Goal: Task Accomplishment & Management: Manage account settings

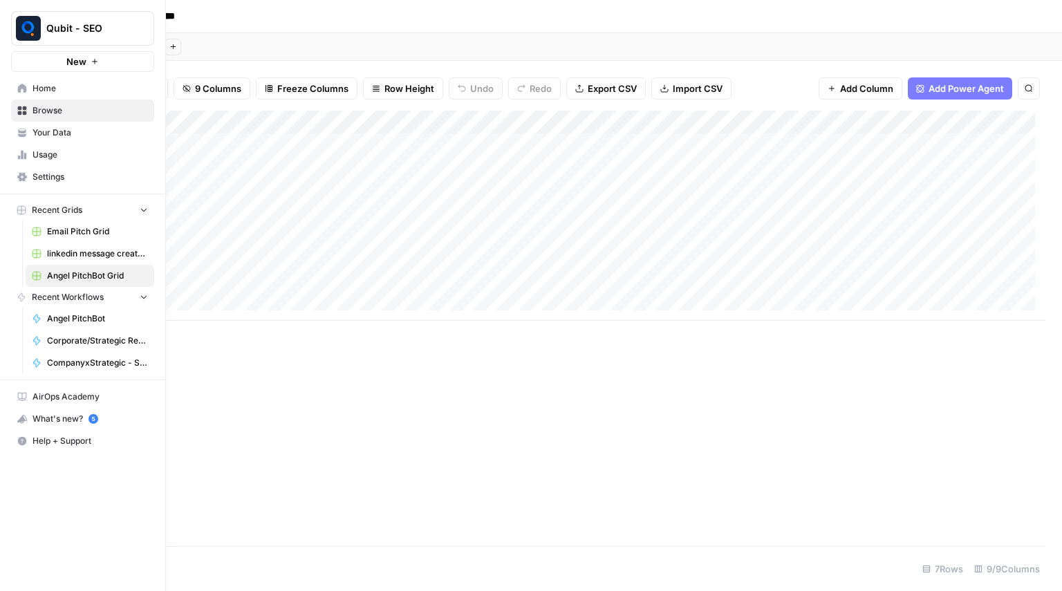
click at [81, 149] on span "Usage" at bounding box center [90, 155] width 115 height 12
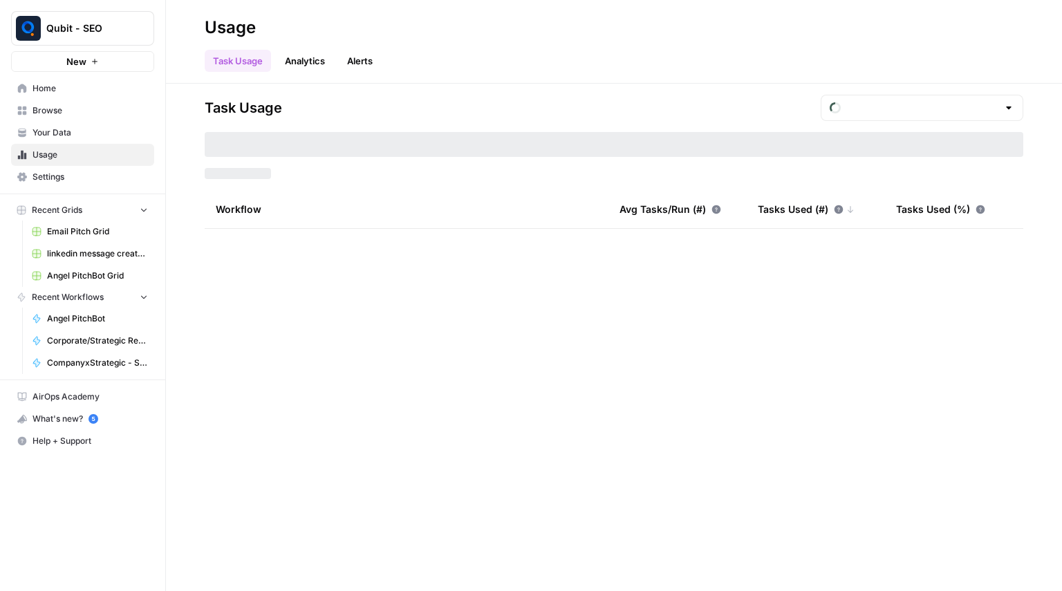
type input "August Overage"
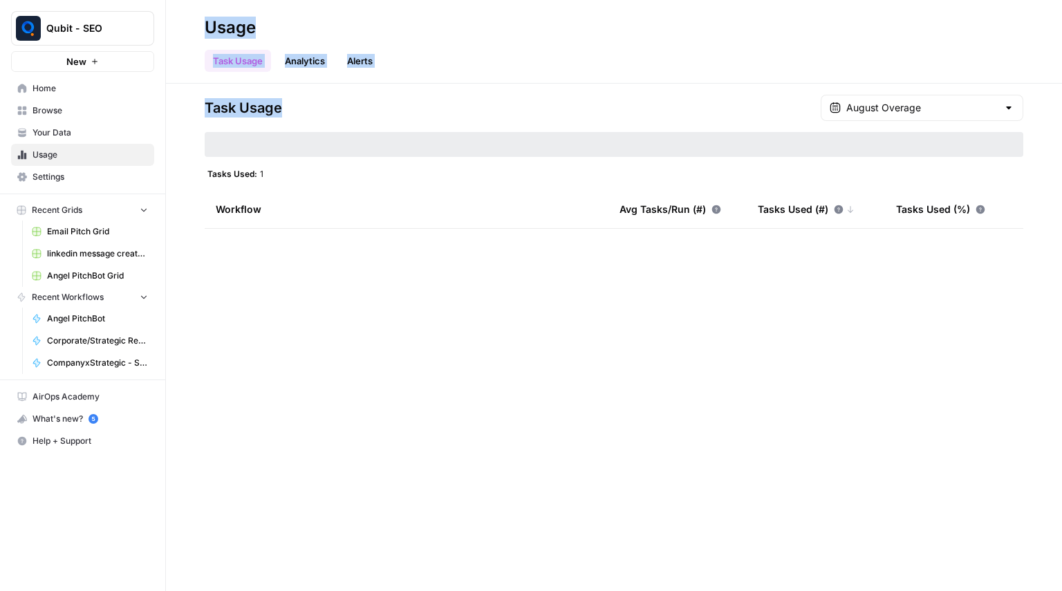
drag, startPoint x: 499, startPoint y: 85, endPoint x: 199, endPoint y: 17, distance: 307.8
click at [199, 17] on div "Usage Task Usage Analytics Alerts Task Usage August Overage Tasks Used: 1 Workf…" at bounding box center [614, 295] width 896 height 591
click at [199, 17] on header "Usage Task Usage Analytics Alerts" at bounding box center [614, 42] width 896 height 84
drag, startPoint x: 199, startPoint y: 17, endPoint x: 837, endPoint y: 216, distance: 668.8
click at [837, 216] on div "Usage Task Usage Analytics Alerts Task Usage August Overage Tasks Used: 1 Workf…" at bounding box center [614, 295] width 896 height 591
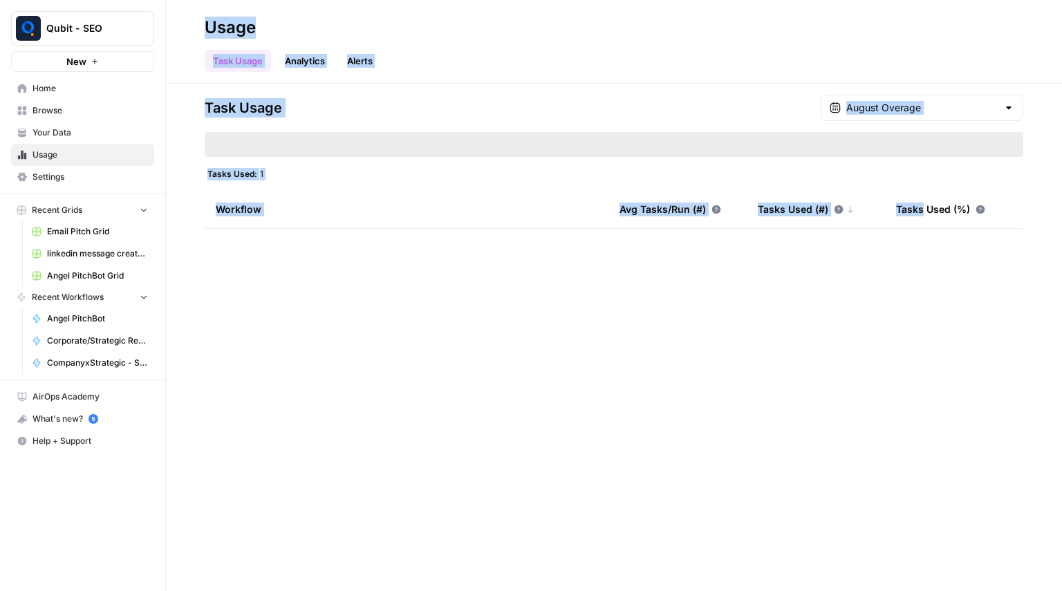
click at [793, 163] on div "Task Usage August Overage Tasks Used: 1 Workflow Avg Tasks/Run (#) Tasks Used (…" at bounding box center [614, 162] width 819 height 134
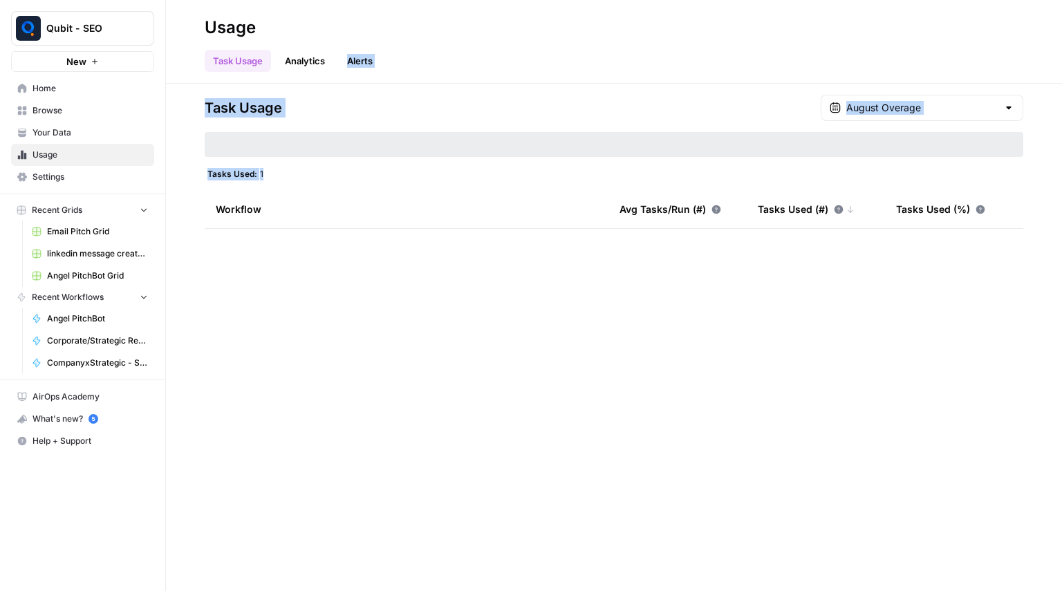
drag, startPoint x: 793, startPoint y: 163, endPoint x: 339, endPoint y: 53, distance: 467.3
click at [339, 53] on div "Usage Task Usage Analytics Alerts Task Usage August Overage Tasks Used: 1 Workf…" at bounding box center [614, 295] width 896 height 591
click at [462, 46] on div "Task Usage Analytics Alerts" at bounding box center [614, 55] width 819 height 33
click at [30, 182] on link "Settings" at bounding box center [82, 177] width 143 height 22
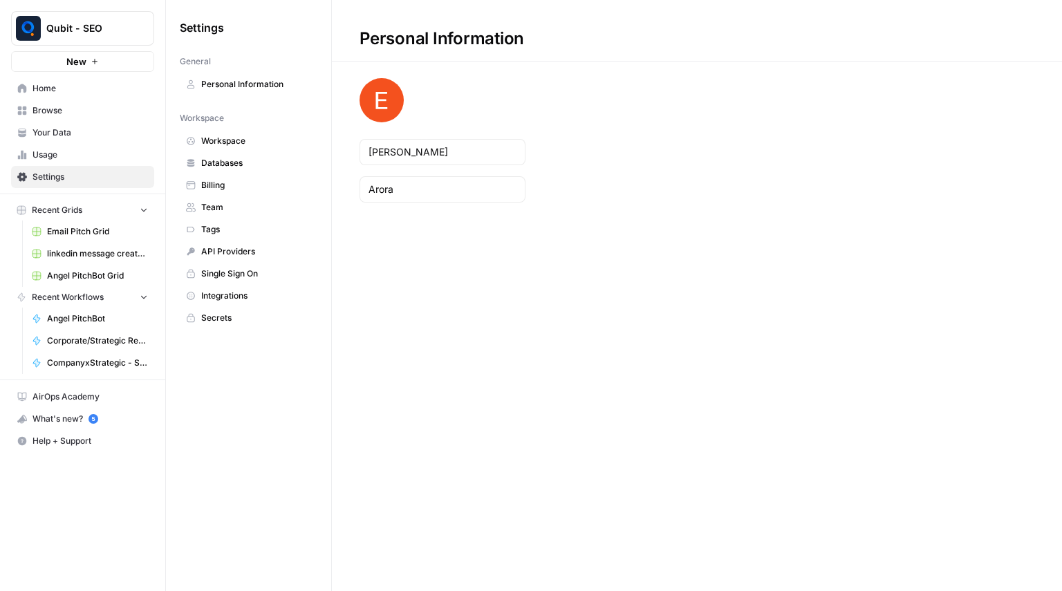
click at [77, 150] on span "Usage" at bounding box center [90, 155] width 115 height 12
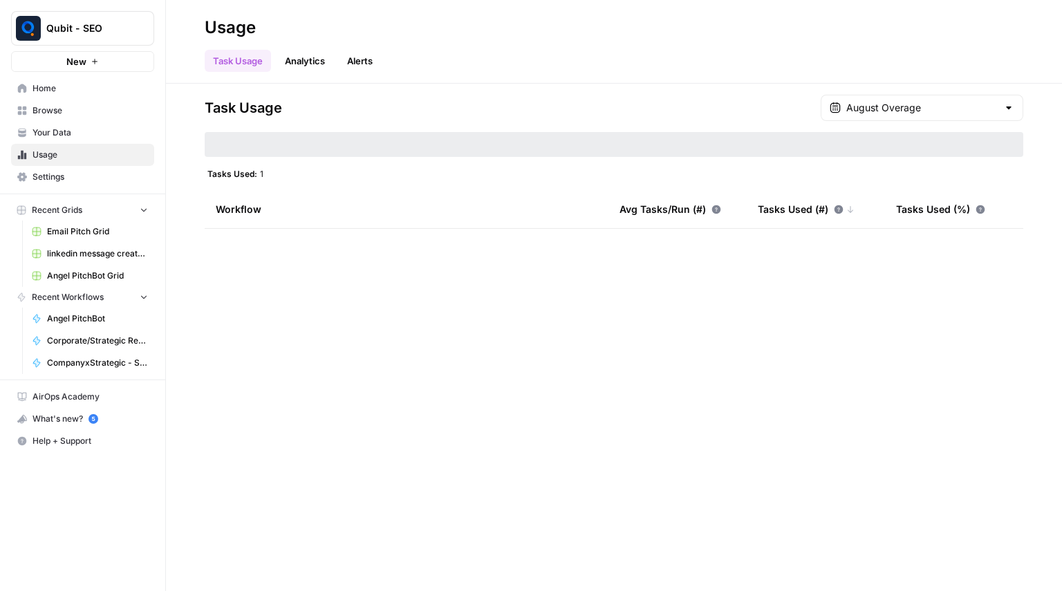
click at [519, 80] on header "Usage Task Usage Analytics Alerts" at bounding box center [614, 42] width 896 height 84
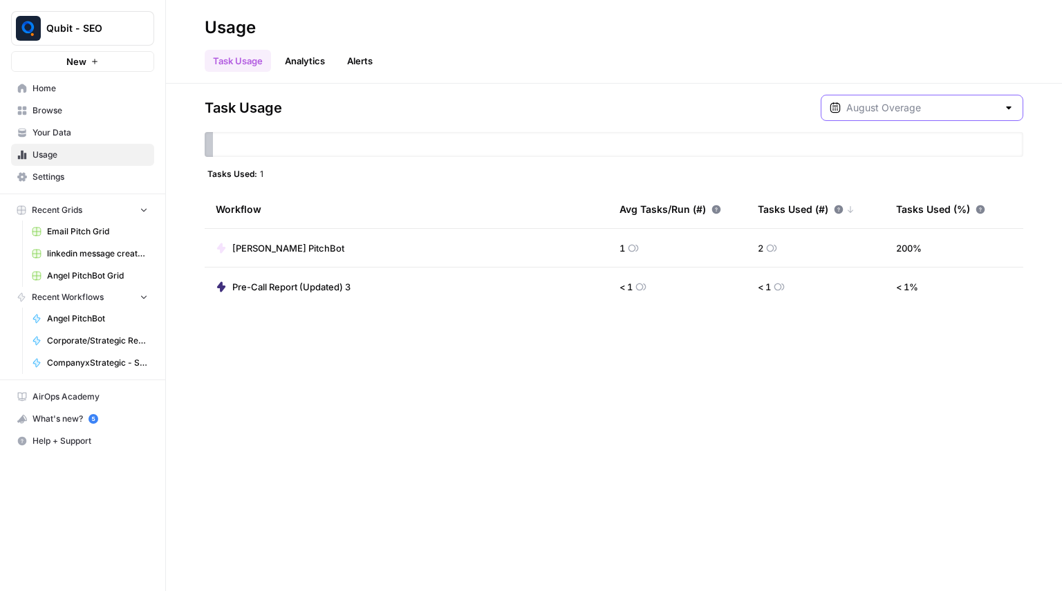
click at [925, 109] on input "text" at bounding box center [921, 108] width 151 height 14
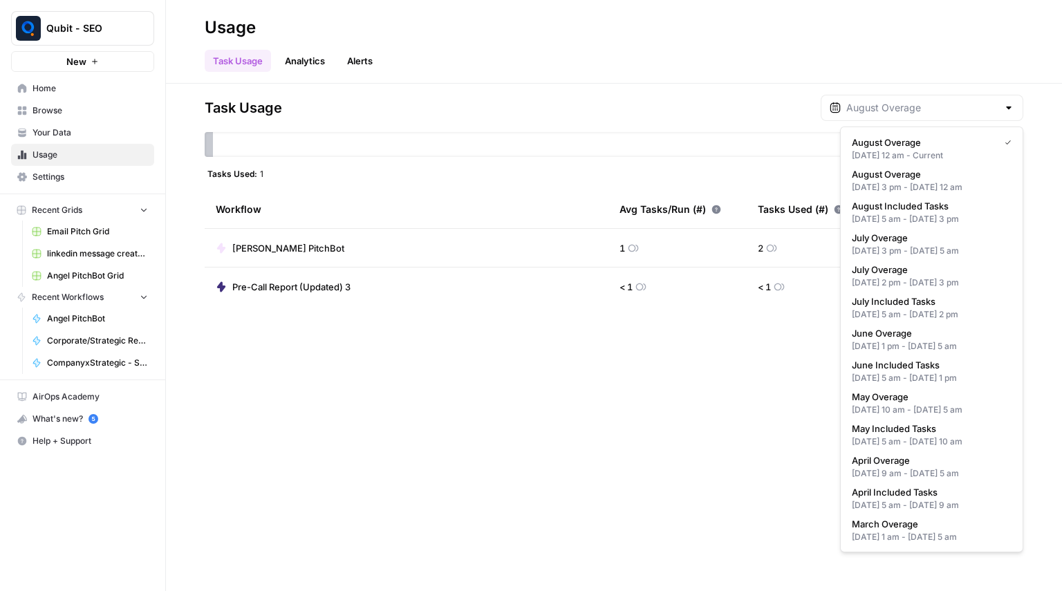
type input "August Overage"
click at [741, 84] on div "Task Usage August Overage Tasks Used: 1 Workflow Avg Tasks/Run (#) Tasks Used (…" at bounding box center [614, 338] width 896 height 508
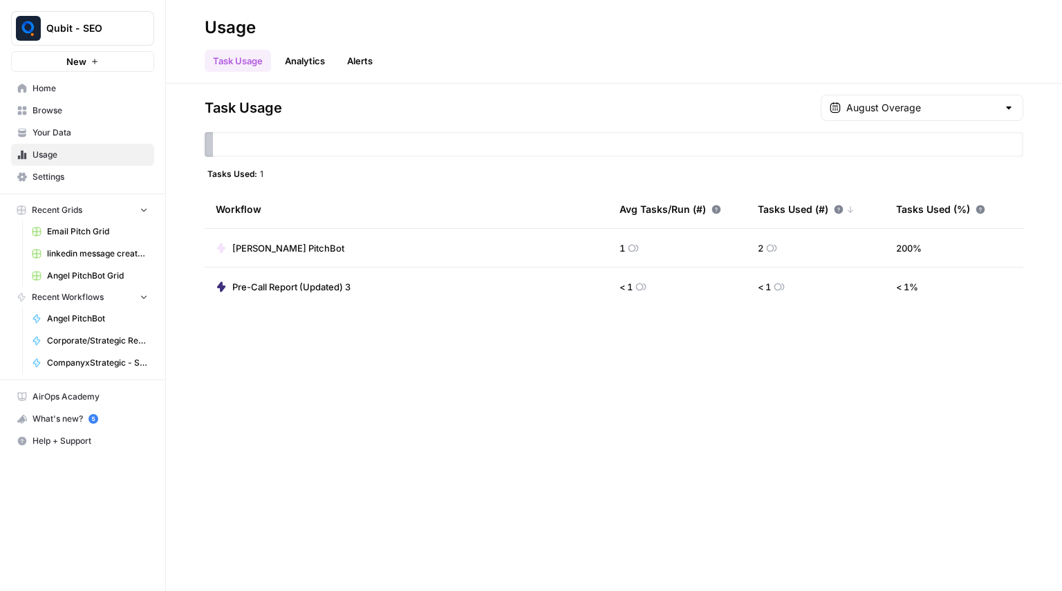
click at [74, 96] on link "Home" at bounding box center [82, 88] width 143 height 22
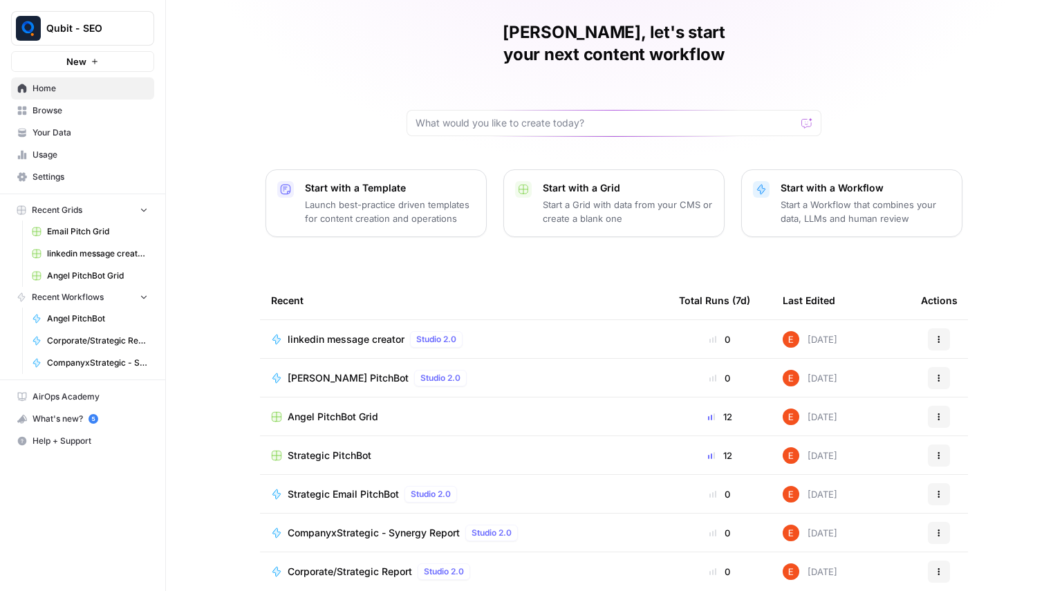
scroll to position [44, 0]
click at [332, 449] on span "Strategic PitchBot" at bounding box center [330, 456] width 84 height 14
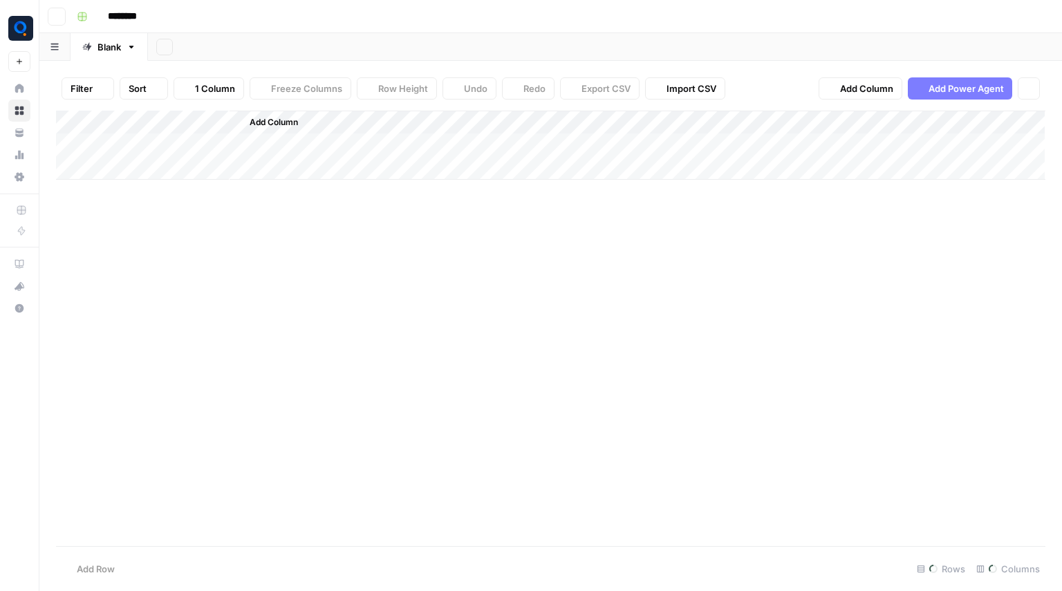
type input "**********"
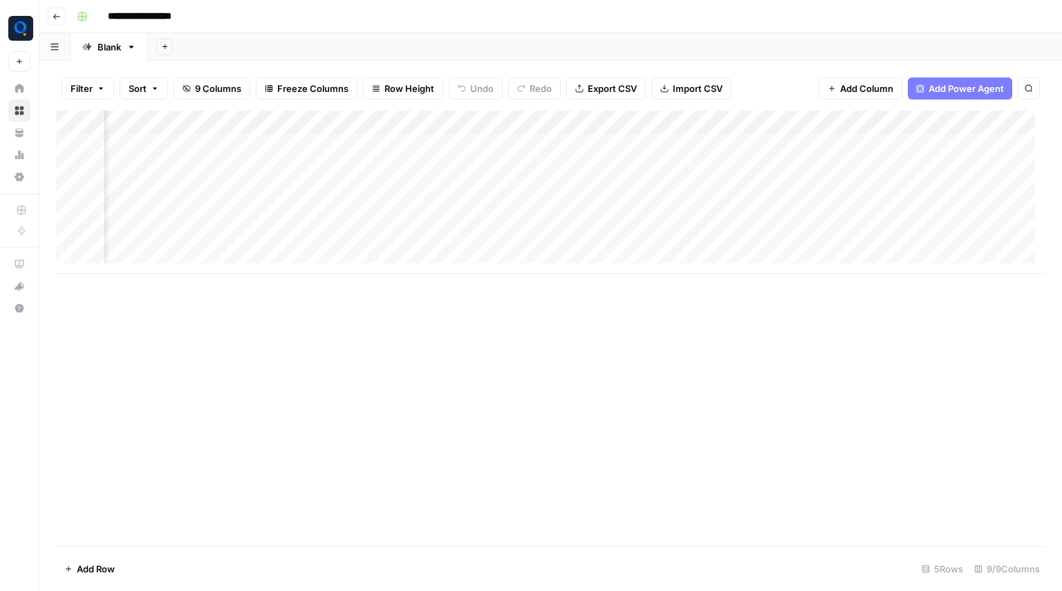
scroll to position [0, 693]
click at [467, 145] on div "Add Column" at bounding box center [551, 192] width 990 height 163
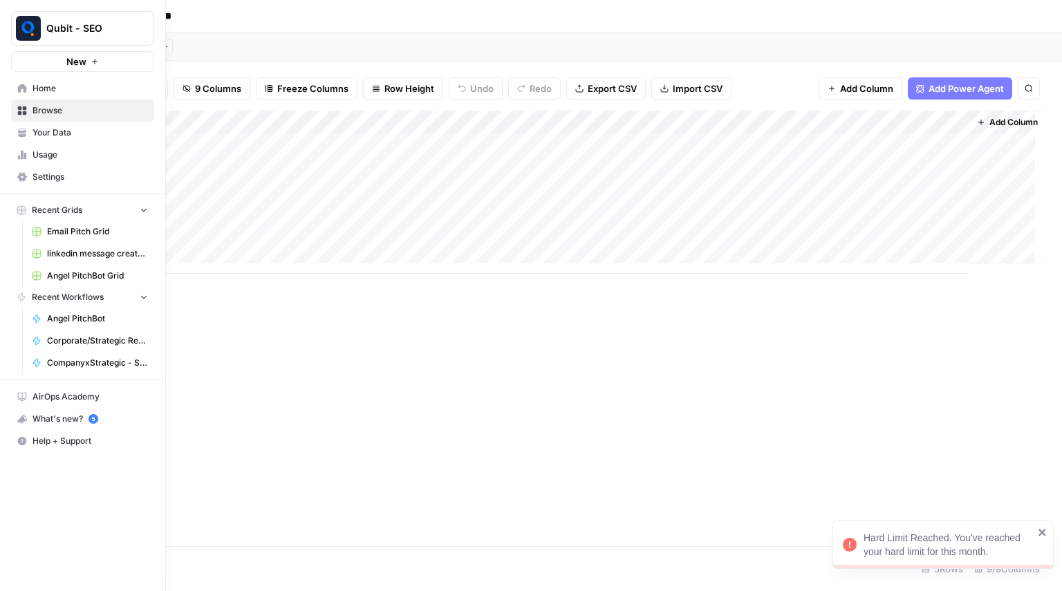
click at [44, 158] on span "Usage" at bounding box center [90, 155] width 115 height 12
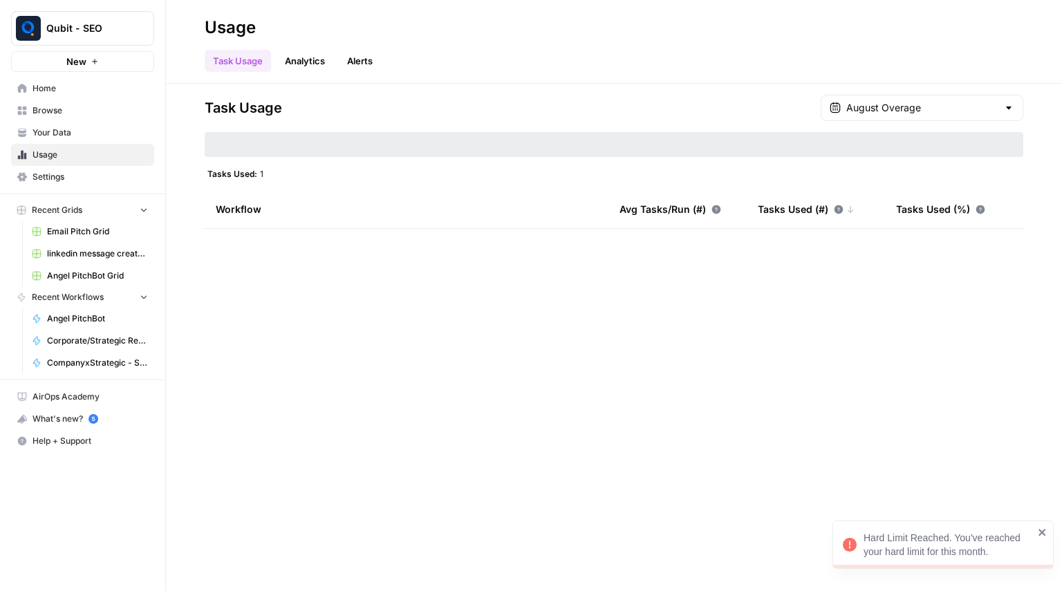
click at [46, 190] on nav "Home Browse Your Data Usage Settings" at bounding box center [82, 133] width 165 height 122
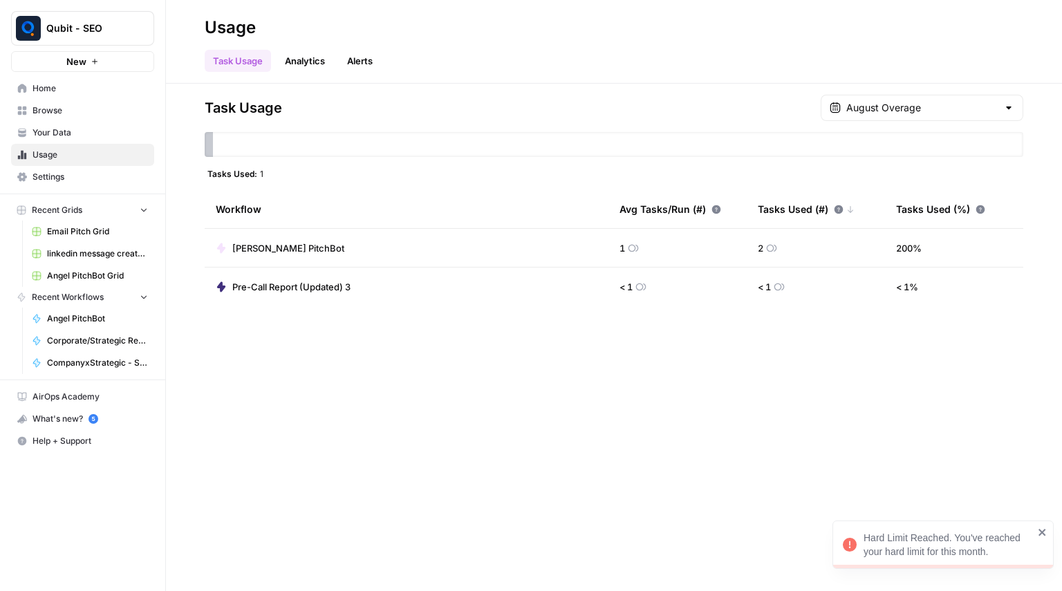
click at [46, 183] on link "Settings" at bounding box center [82, 177] width 143 height 22
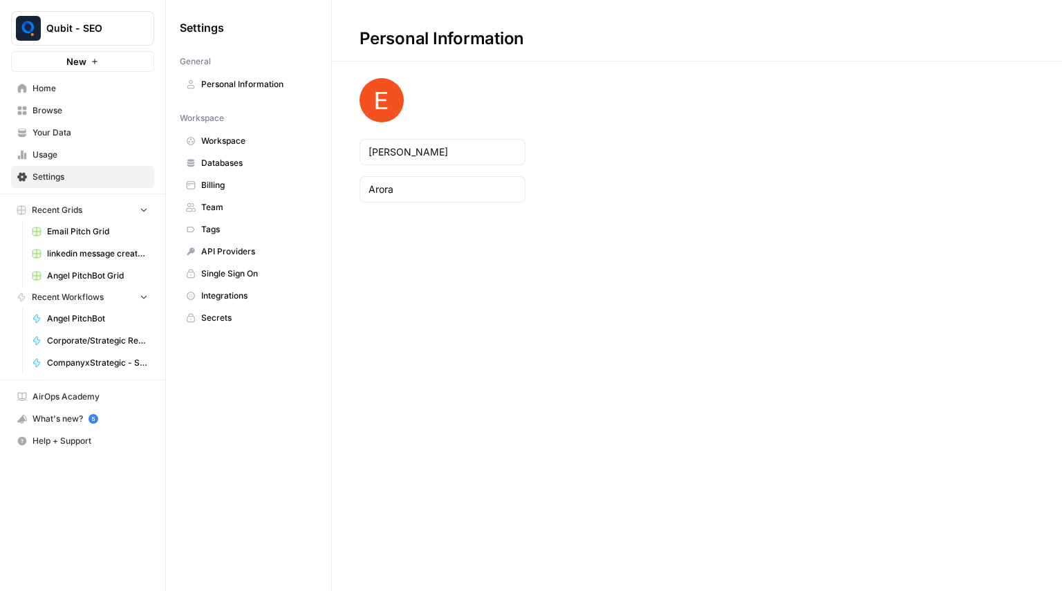
click at [269, 136] on span "Workspace" at bounding box center [256, 141] width 110 height 12
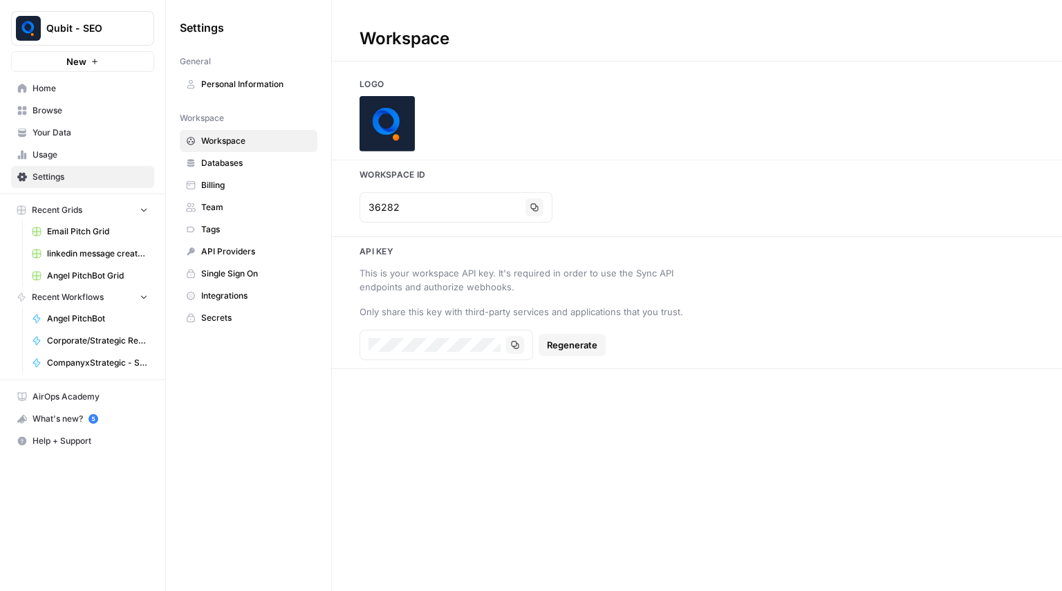
click at [259, 165] on span "Databases" at bounding box center [256, 163] width 110 height 12
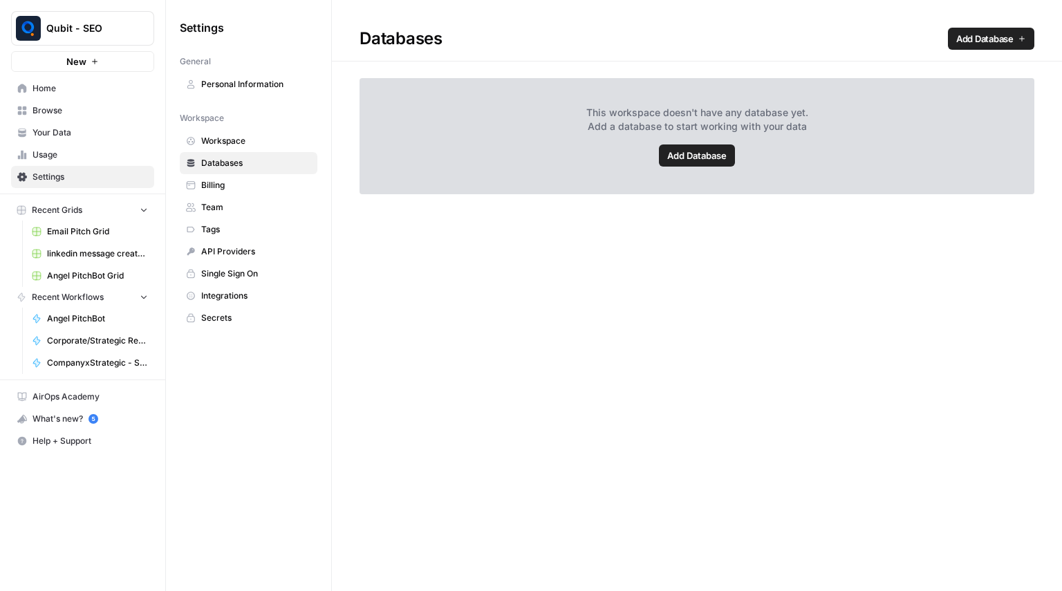
click at [258, 181] on span "Billing" at bounding box center [256, 185] width 110 height 12
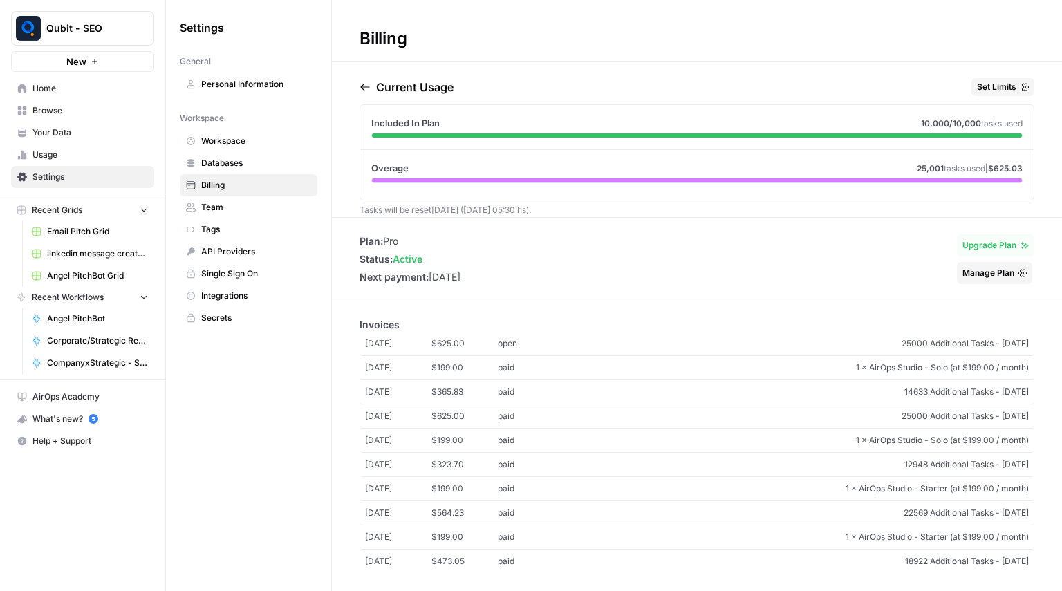
click at [1011, 82] on button "Set Limits" at bounding box center [1003, 87] width 63 height 18
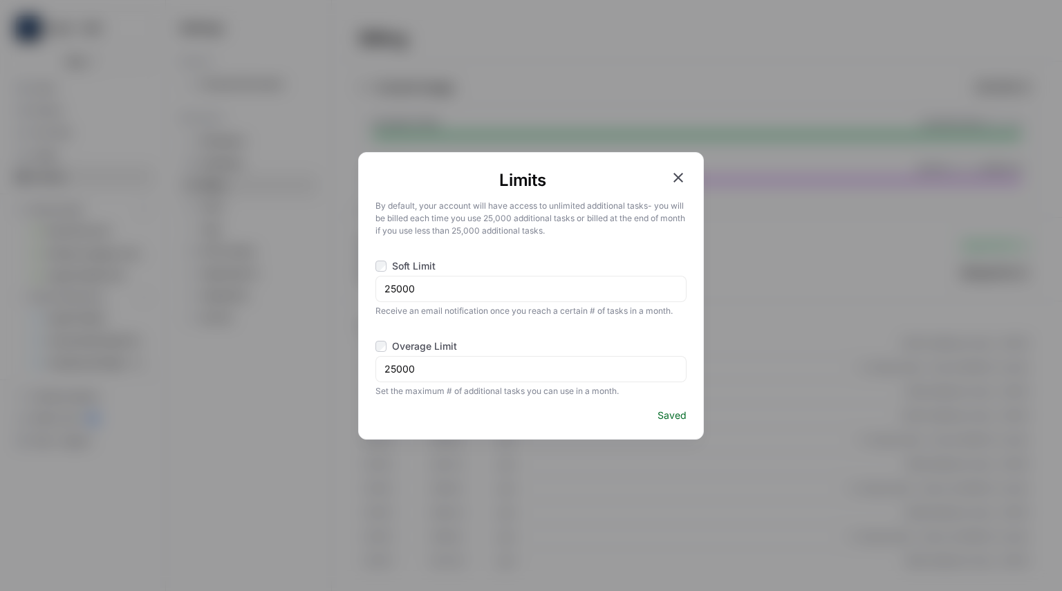
click at [430, 377] on div "25000" at bounding box center [531, 369] width 311 height 26
click at [416, 372] on input "25000" at bounding box center [530, 369] width 293 height 14
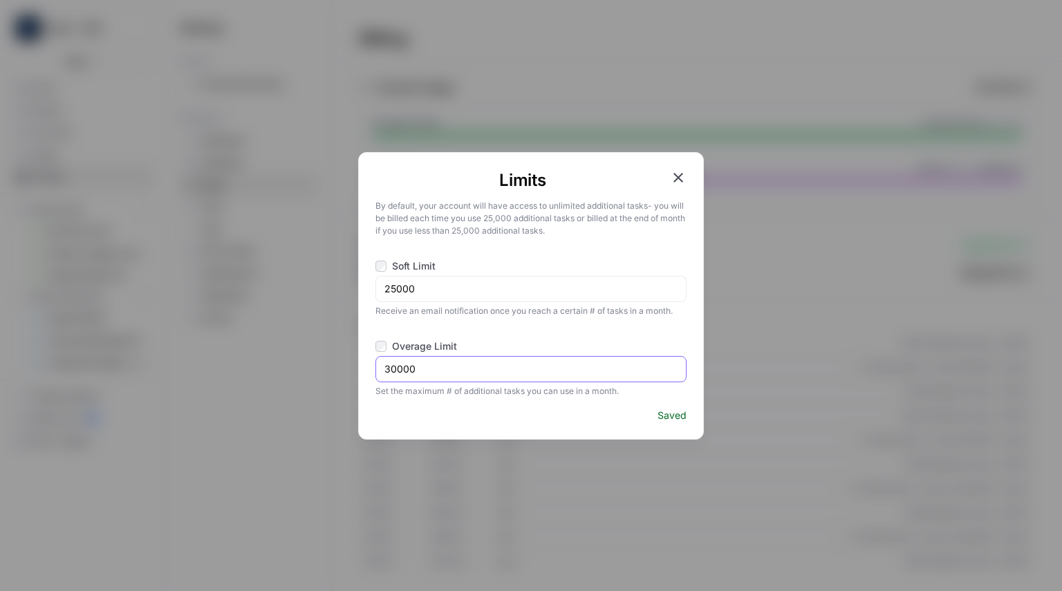
type input "30000"
click at [669, 418] on span "Saved" at bounding box center [672, 416] width 29 height 14
click at [674, 170] on icon "button" at bounding box center [678, 177] width 17 height 17
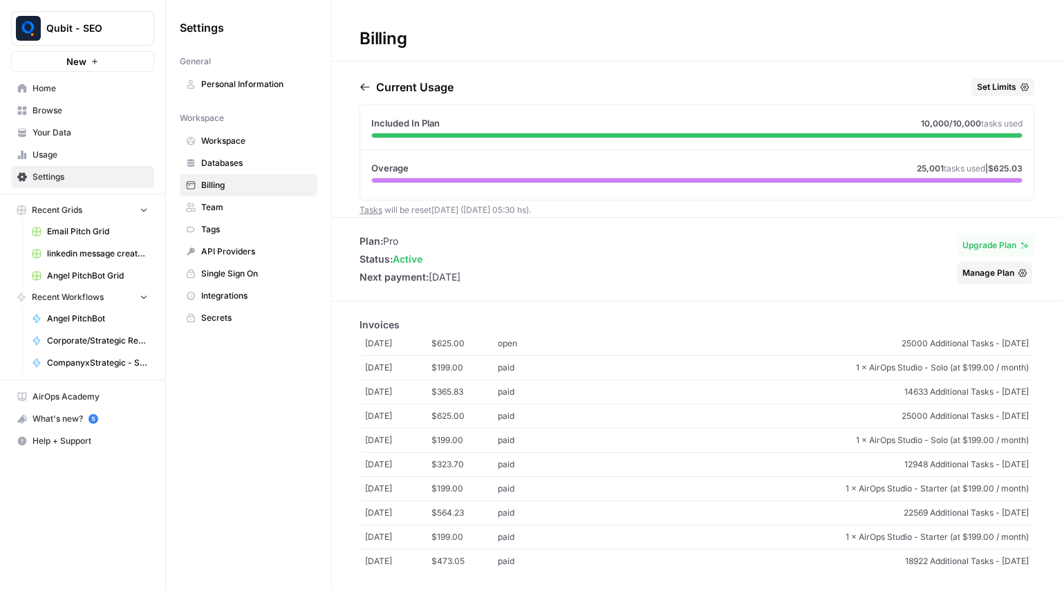
drag, startPoint x: 556, startPoint y: 105, endPoint x: 349, endPoint y: 32, distance: 220.0
click at [349, 32] on div "Billing Current Usage Set Limits Included In Plan 10,000 /10,000 tasks used Ove…" at bounding box center [697, 295] width 730 height 591
click at [349, 32] on div "Billing" at bounding box center [383, 39] width 102 height 22
drag, startPoint x: 349, startPoint y: 32, endPoint x: 1061, endPoint y: 169, distance: 726.1
click at [1061, 169] on div "Billing Current Usage Set Limits Included In Plan 10,000 /10,000 tasks used Ove…" at bounding box center [697, 295] width 730 height 591
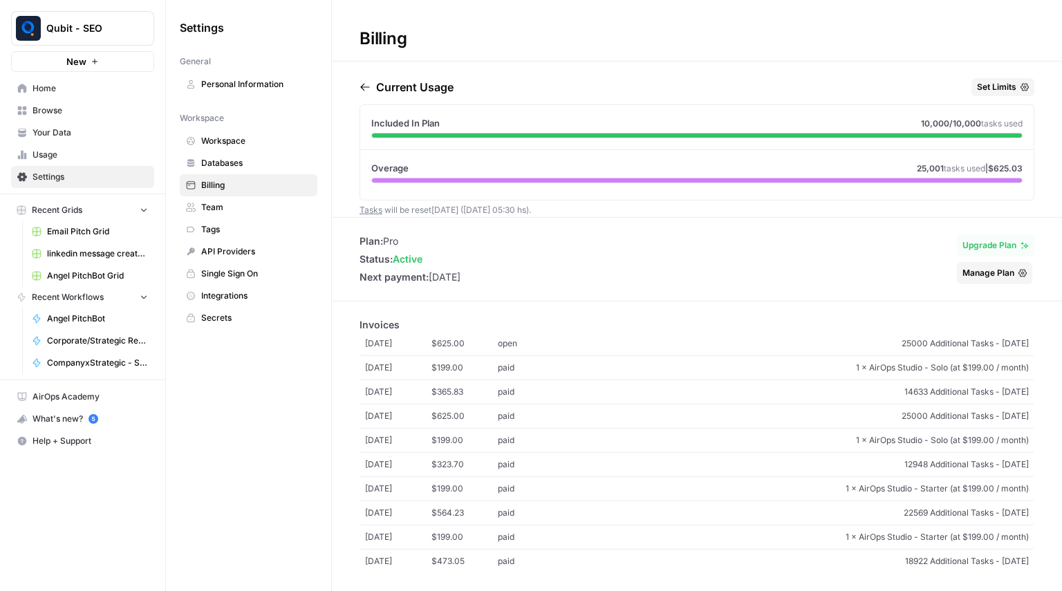
click at [1041, 176] on div "Current Usage Set Limits Included In Plan 10,000 /10,000 tasks used Overage 25,…" at bounding box center [697, 147] width 730 height 139
drag, startPoint x: 566, startPoint y: 207, endPoint x: 355, endPoint y: 44, distance: 267.1
click at [355, 44] on div "Billing Current Usage Set Limits Included In Plan 10,000 /10,000 tasks used Ove…" at bounding box center [697, 295] width 730 height 591
click at [355, 44] on div "Billing" at bounding box center [383, 39] width 102 height 22
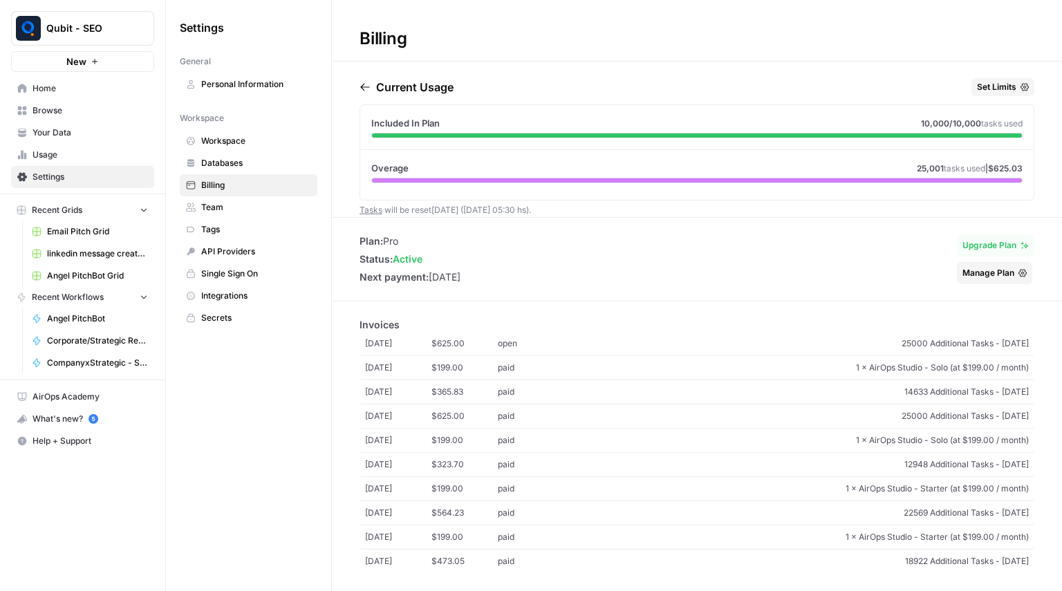
drag, startPoint x: 355, startPoint y: 44, endPoint x: 548, endPoint y: 210, distance: 255.0
click at [548, 210] on div "Billing Current Usage Set Limits Included In Plan 10,000 /10,000 tasks used Ove…" at bounding box center [697, 295] width 730 height 591
click at [548, 210] on div "Current Usage Set Limits Included In Plan 10,000 /10,000 tasks used Overage 25,…" at bounding box center [697, 147] width 675 height 139
drag, startPoint x: 548, startPoint y: 210, endPoint x: 353, endPoint y: 26, distance: 268.1
click at [353, 26] on div "Billing Current Usage Set Limits Included In Plan 10,000 /10,000 tasks used Ove…" at bounding box center [697, 295] width 730 height 591
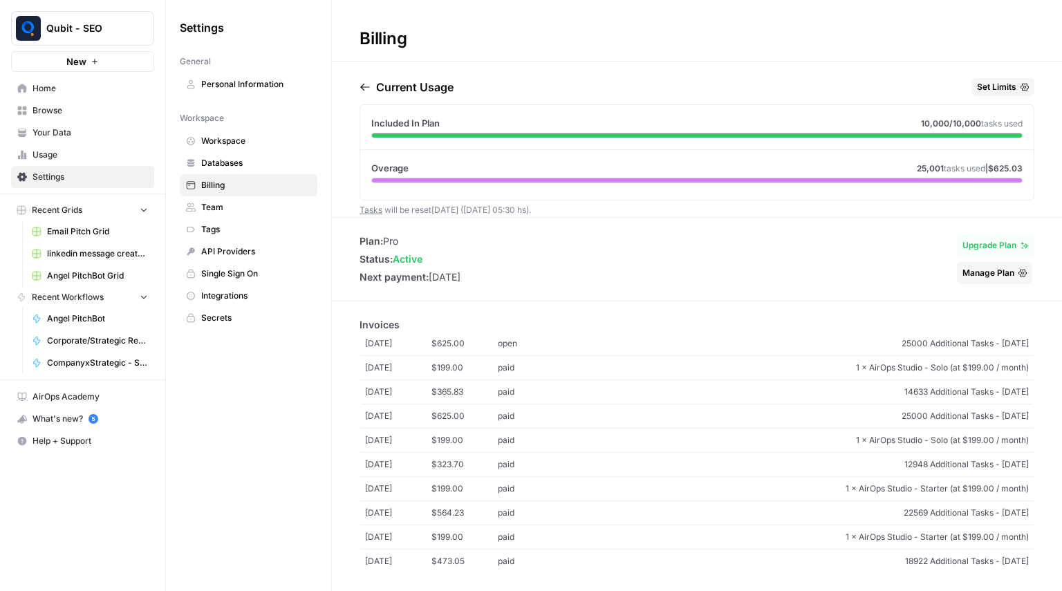
click at [353, 26] on h1 "Billing" at bounding box center [697, 31] width 730 height 62
drag, startPoint x: 353, startPoint y: 26, endPoint x: 567, endPoint y: 211, distance: 282.9
click at [567, 211] on div "Billing Current Usage Set Limits Included In Plan 10,000 /10,000 tasks used Ove…" at bounding box center [697, 295] width 730 height 591
click at [567, 211] on div "Current Usage Set Limits Included In Plan 10,000 /10,000 tasks used Overage 25,…" at bounding box center [697, 147] width 675 height 139
drag, startPoint x: 567, startPoint y: 211, endPoint x: 360, endPoint y: 33, distance: 273.6
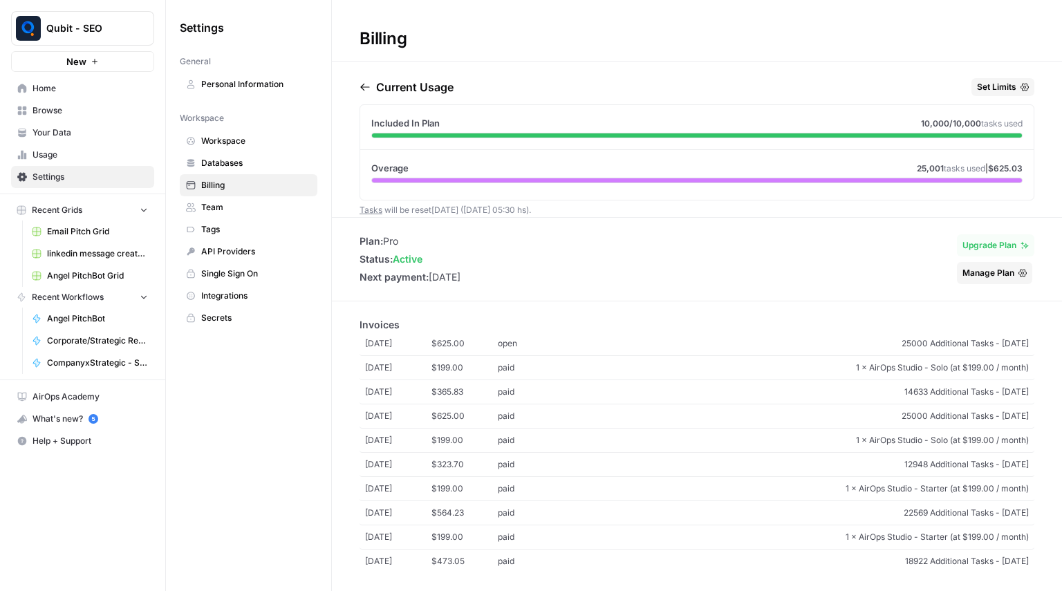
click at [360, 33] on div "Billing Current Usage Set Limits Included In Plan 10,000 /10,000 tasks used Ove…" at bounding box center [697, 295] width 730 height 591
click at [360, 33] on div "Billing" at bounding box center [383, 39] width 102 height 22
drag, startPoint x: 360, startPoint y: 33, endPoint x: 564, endPoint y: 204, distance: 267.0
click at [564, 204] on div "Billing Current Usage Set Limits Included In Plan 10,000 /10,000 tasks used Ove…" at bounding box center [697, 295] width 730 height 591
click at [564, 204] on div "Current Usage Set Limits Included In Plan 10,000 /10,000 tasks used Overage 25,…" at bounding box center [697, 147] width 675 height 139
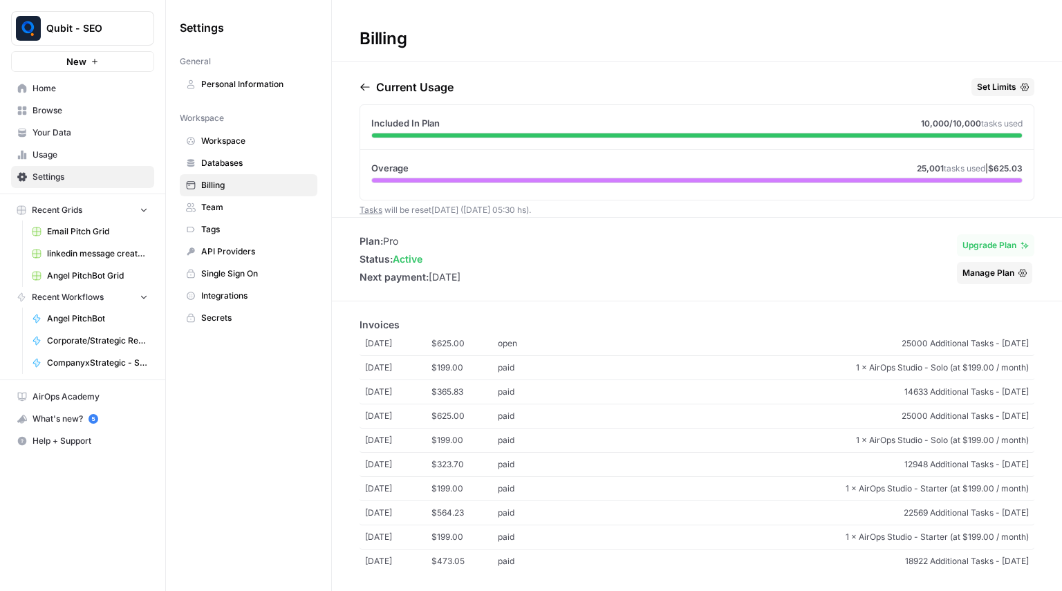
drag, startPoint x: 564, startPoint y: 204, endPoint x: 355, endPoint y: 30, distance: 271.6
click at [355, 30] on div "Billing Current Usage Set Limits Included In Plan 10,000 /10,000 tasks used Ove…" at bounding box center [697, 295] width 730 height 591
click at [355, 30] on div "Billing" at bounding box center [383, 39] width 102 height 22
drag, startPoint x: 355, startPoint y: 30, endPoint x: 576, endPoint y: 212, distance: 285.9
click at [576, 212] on div "Billing Current Usage Set Limits Included In Plan 10,000 /10,000 tasks used Ove…" at bounding box center [697, 295] width 730 height 591
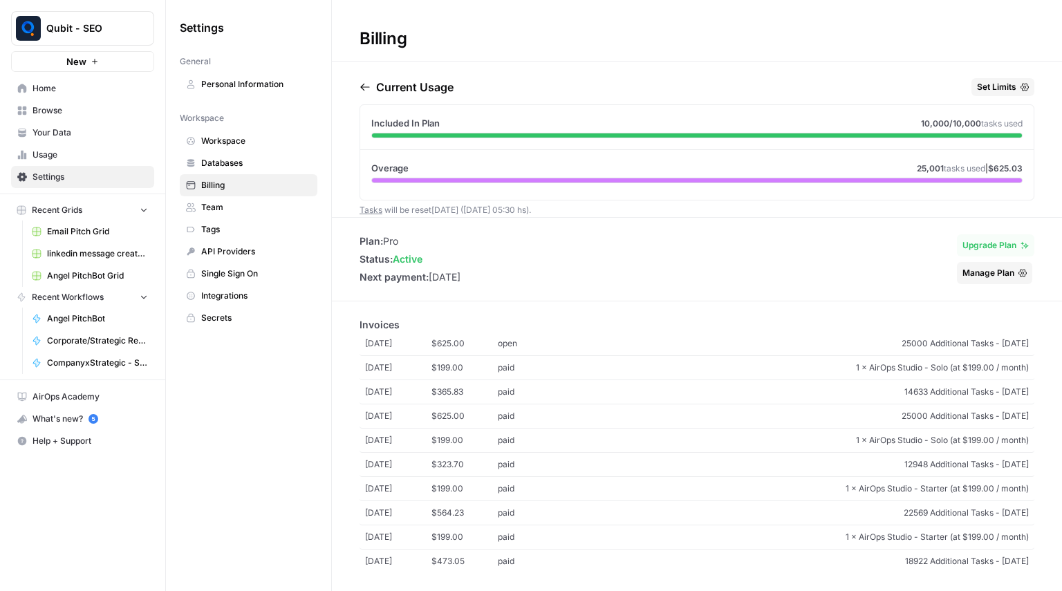
click at [576, 212] on div "Current Usage Set Limits Included In Plan 10,000 /10,000 tasks used Overage 25,…" at bounding box center [697, 147] width 675 height 139
drag, startPoint x: 576, startPoint y: 212, endPoint x: 362, endPoint y: 38, distance: 276.3
click at [362, 38] on div "Billing Current Usage Set Limits Included In Plan 10,000 /10,000 tasks used Ove…" at bounding box center [697, 295] width 730 height 591
click at [362, 38] on div "Billing" at bounding box center [383, 39] width 102 height 22
drag, startPoint x: 362, startPoint y: 38, endPoint x: 548, endPoint y: 211, distance: 254.5
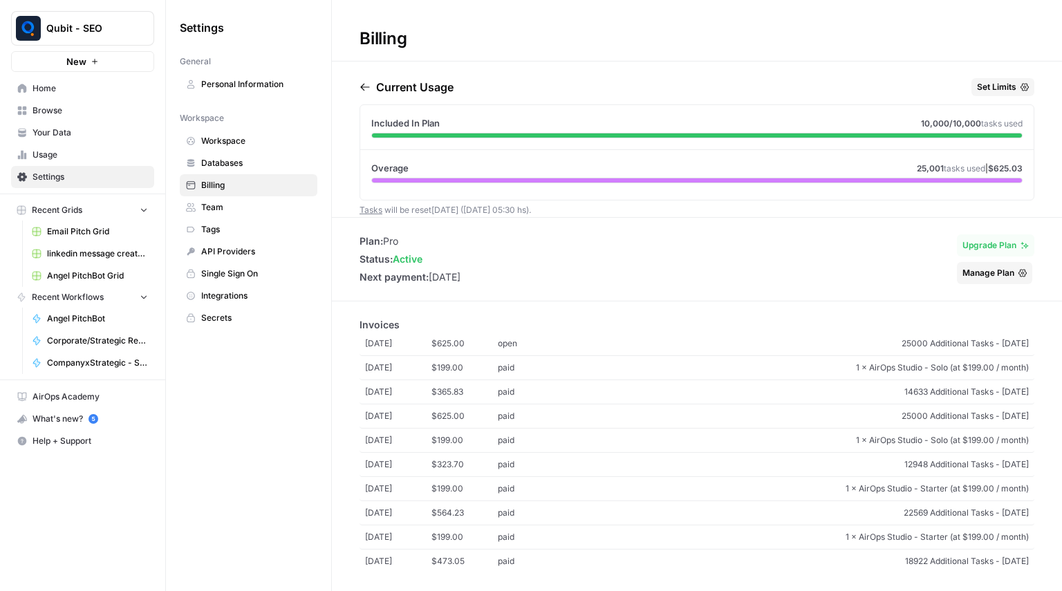
click at [548, 211] on div "Billing Current Usage Set Limits Included In Plan 10,000 /10,000 tasks used Ove…" at bounding box center [697, 295] width 730 height 591
click at [548, 211] on div "Current Usage Set Limits Included In Plan 10,000 /10,000 tasks used Overage 25,…" at bounding box center [697, 147] width 675 height 139
drag, startPoint x: 548, startPoint y: 211, endPoint x: 354, endPoint y: 34, distance: 262.9
click at [354, 34] on div "Billing Current Usage Set Limits Included In Plan 10,000 /10,000 tasks used Ove…" at bounding box center [697, 295] width 730 height 591
click at [374, 38] on div "Billing" at bounding box center [383, 39] width 102 height 22
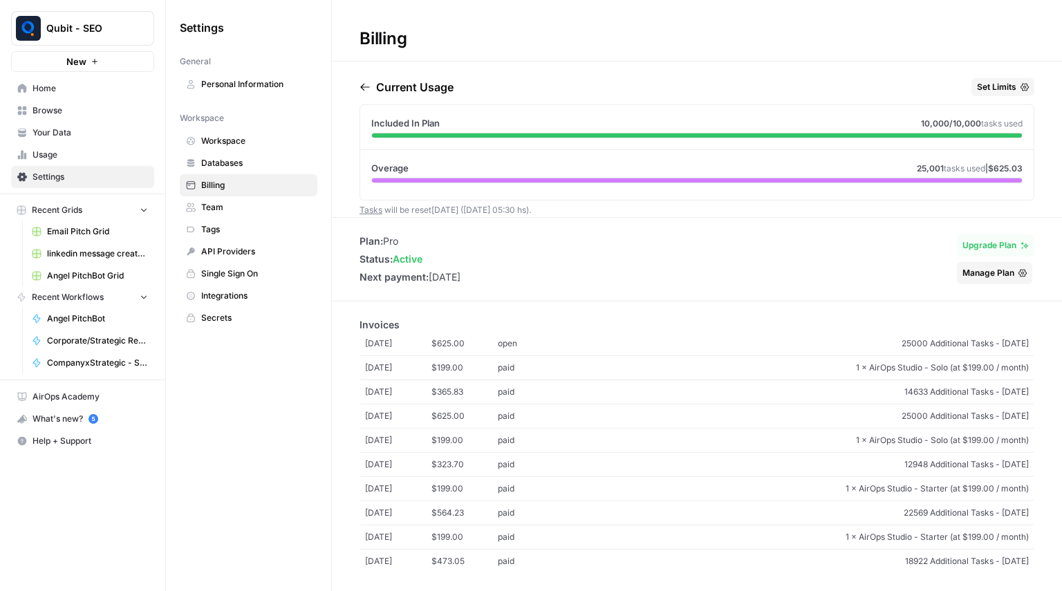
click at [374, 38] on div "Billing" at bounding box center [383, 39] width 102 height 22
drag, startPoint x: 374, startPoint y: 38, endPoint x: 550, endPoint y: 201, distance: 239.8
click at [550, 201] on div "Billing Current Usage Set Limits Included In Plan 10,000 /10,000 tasks used Ove…" at bounding box center [697, 295] width 730 height 591
